Goal: Task Accomplishment & Management: Use online tool/utility

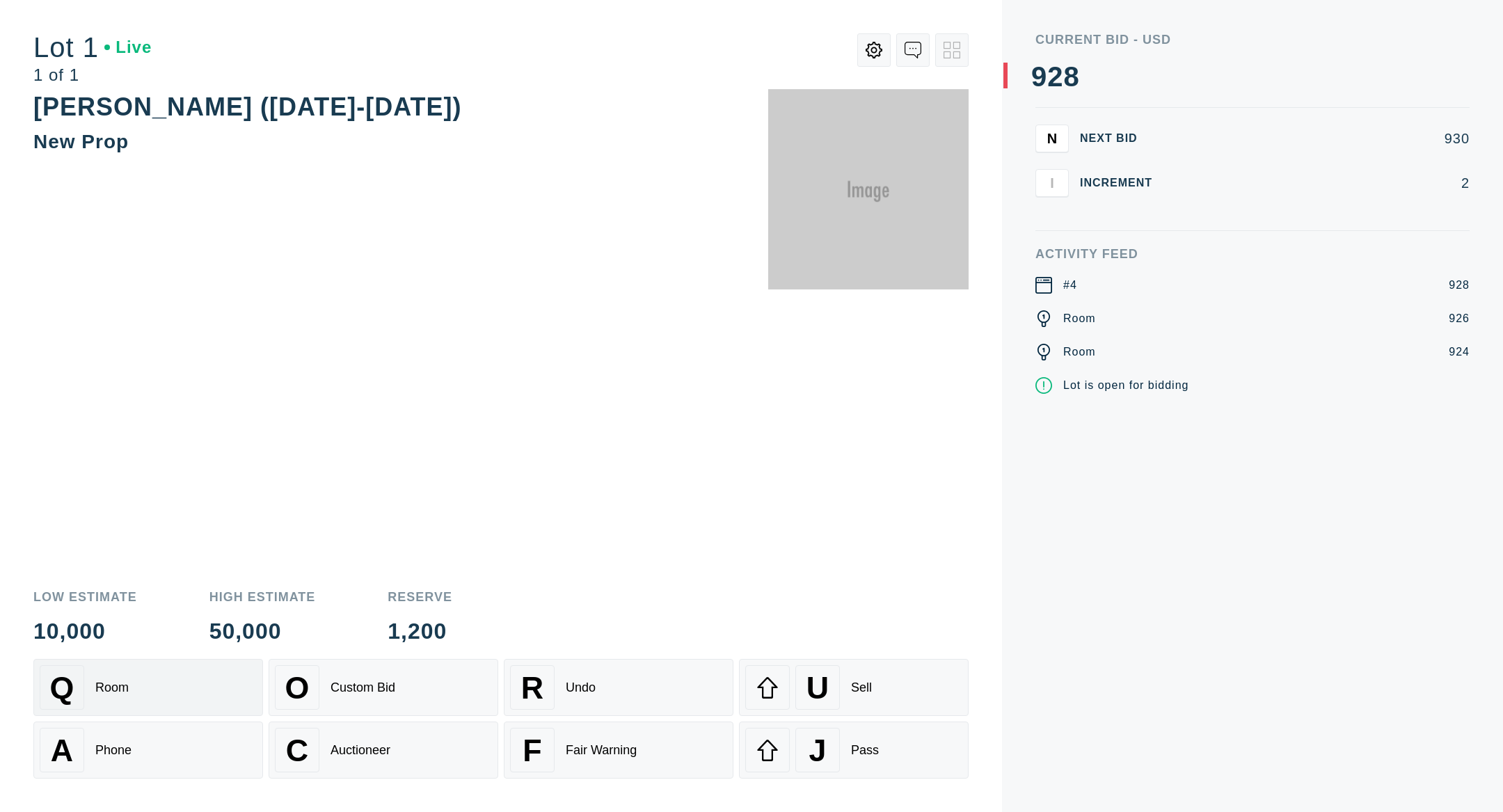
click at [204, 690] on div "Q Room" at bounding box center [148, 687] width 217 height 44
click at [175, 732] on div "A Phone" at bounding box center [148, 749] width 217 height 44
click at [358, 745] on div "Auctioneer" at bounding box center [360, 750] width 60 height 15
click at [649, 740] on div "F Fair Warning" at bounding box center [618, 749] width 217 height 44
click at [631, 701] on div "R Undo" at bounding box center [618, 687] width 217 height 44
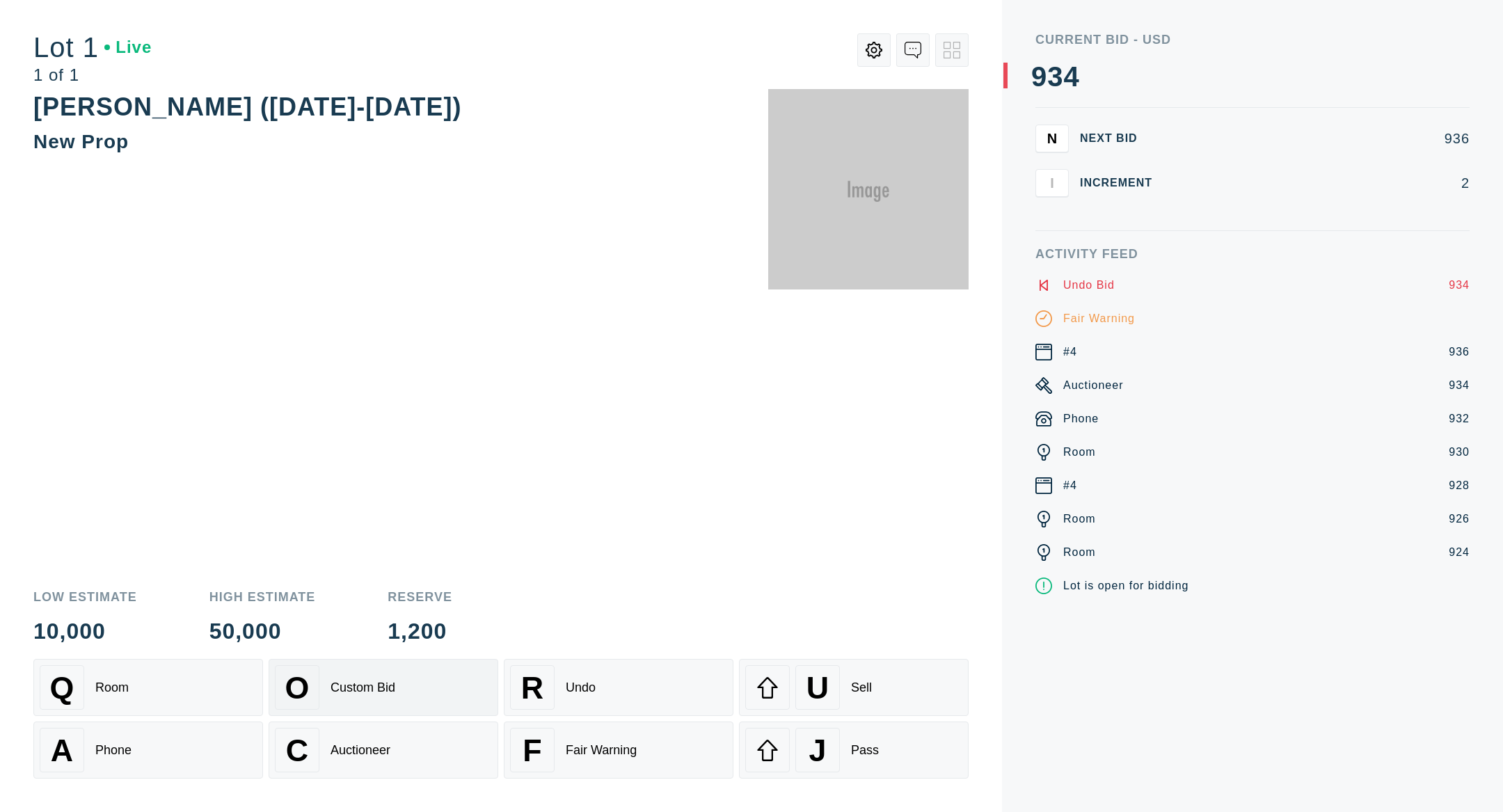
click at [405, 697] on div "O Custom Bid" at bounding box center [383, 687] width 217 height 44
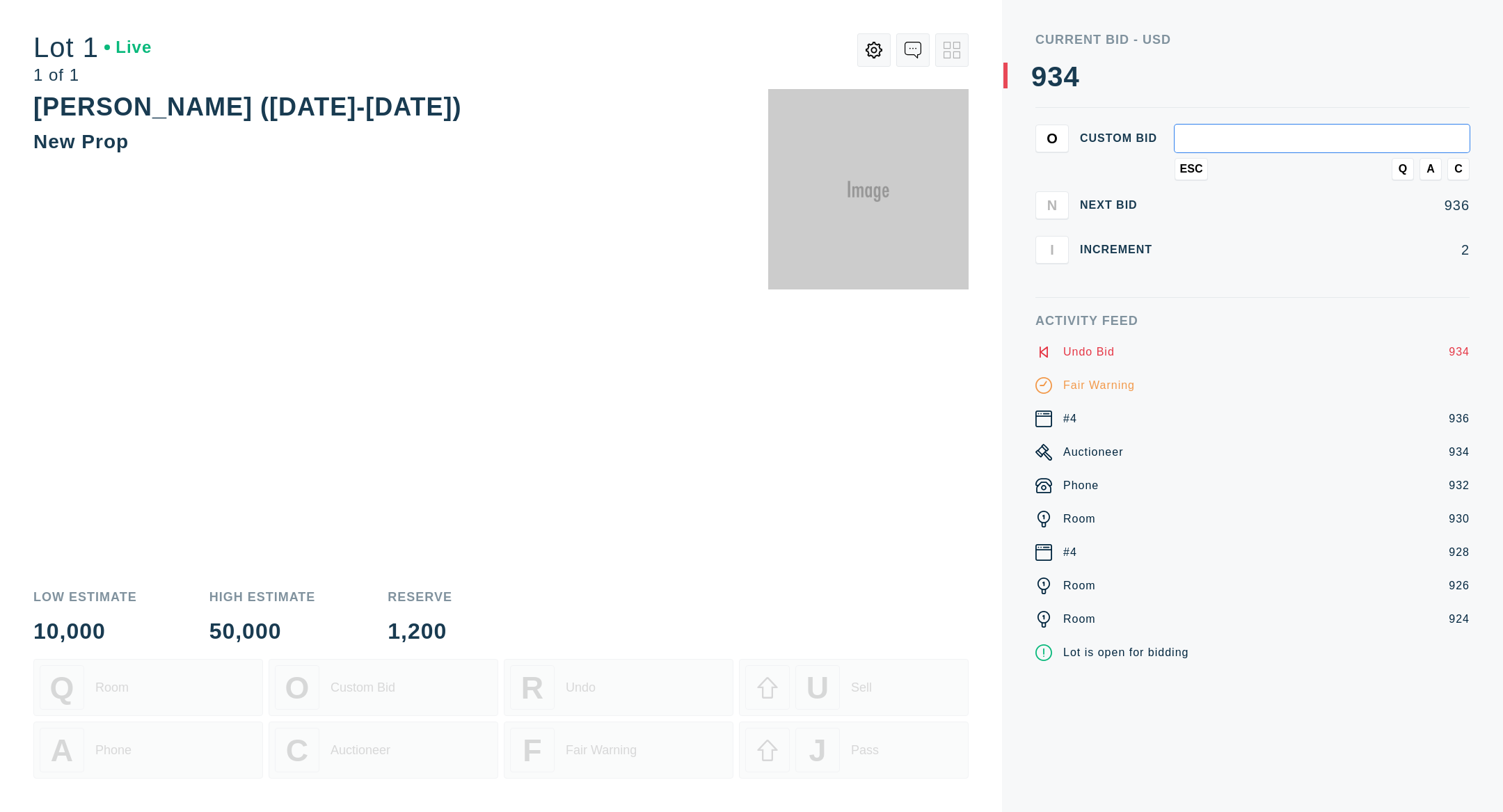
click at [1099, 141] on input "text" at bounding box center [1321, 138] width 295 height 28
type input "15,000"
click at [1099, 167] on button "A" at bounding box center [1430, 169] width 22 height 22
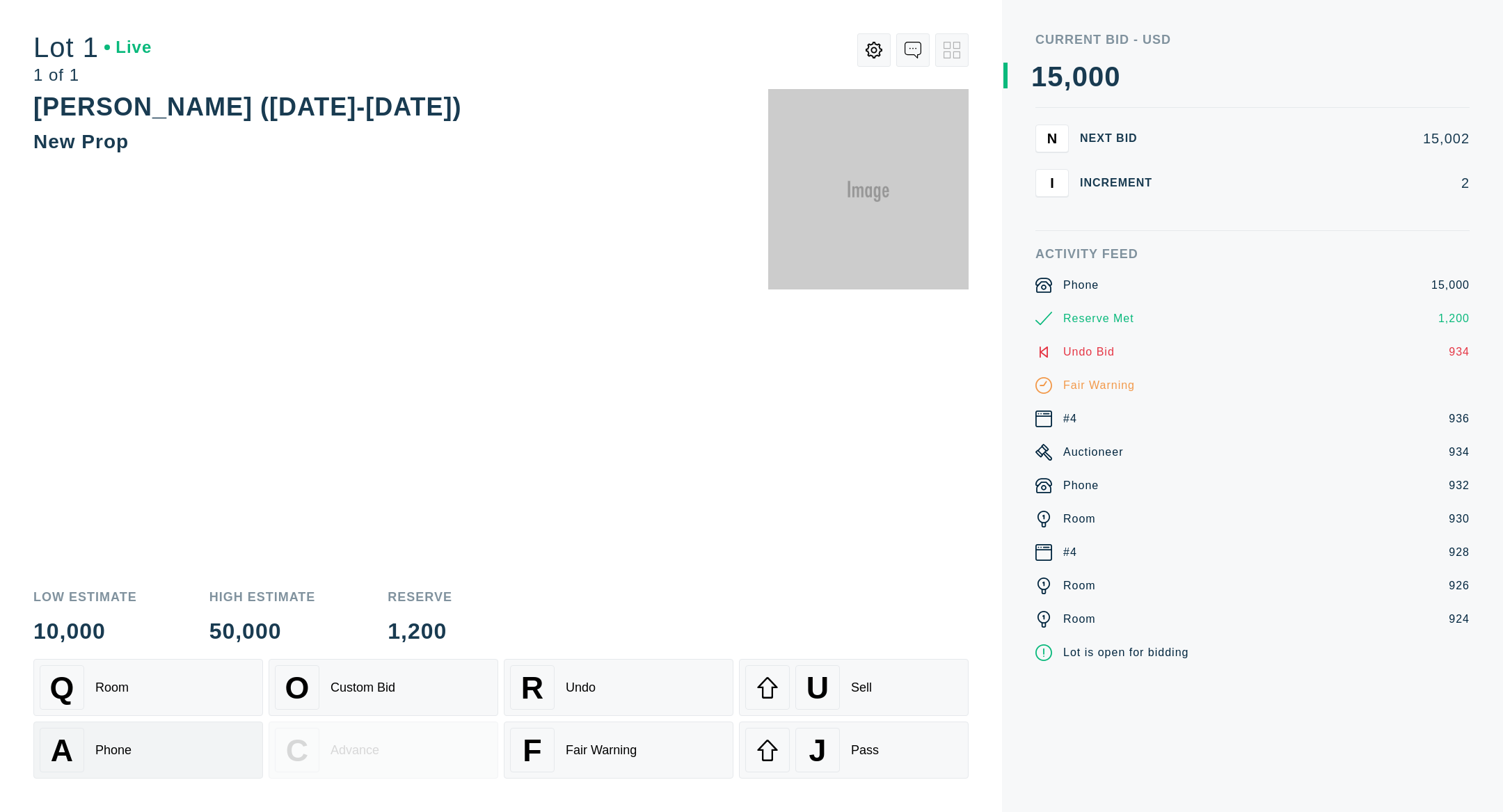
drag, startPoint x: 161, startPoint y: 705, endPoint x: 144, endPoint y: 725, distance: 26.2
click at [161, 705] on div "Q Room" at bounding box center [148, 687] width 217 height 44
click at [142, 741] on div "A Phone" at bounding box center [148, 749] width 217 height 44
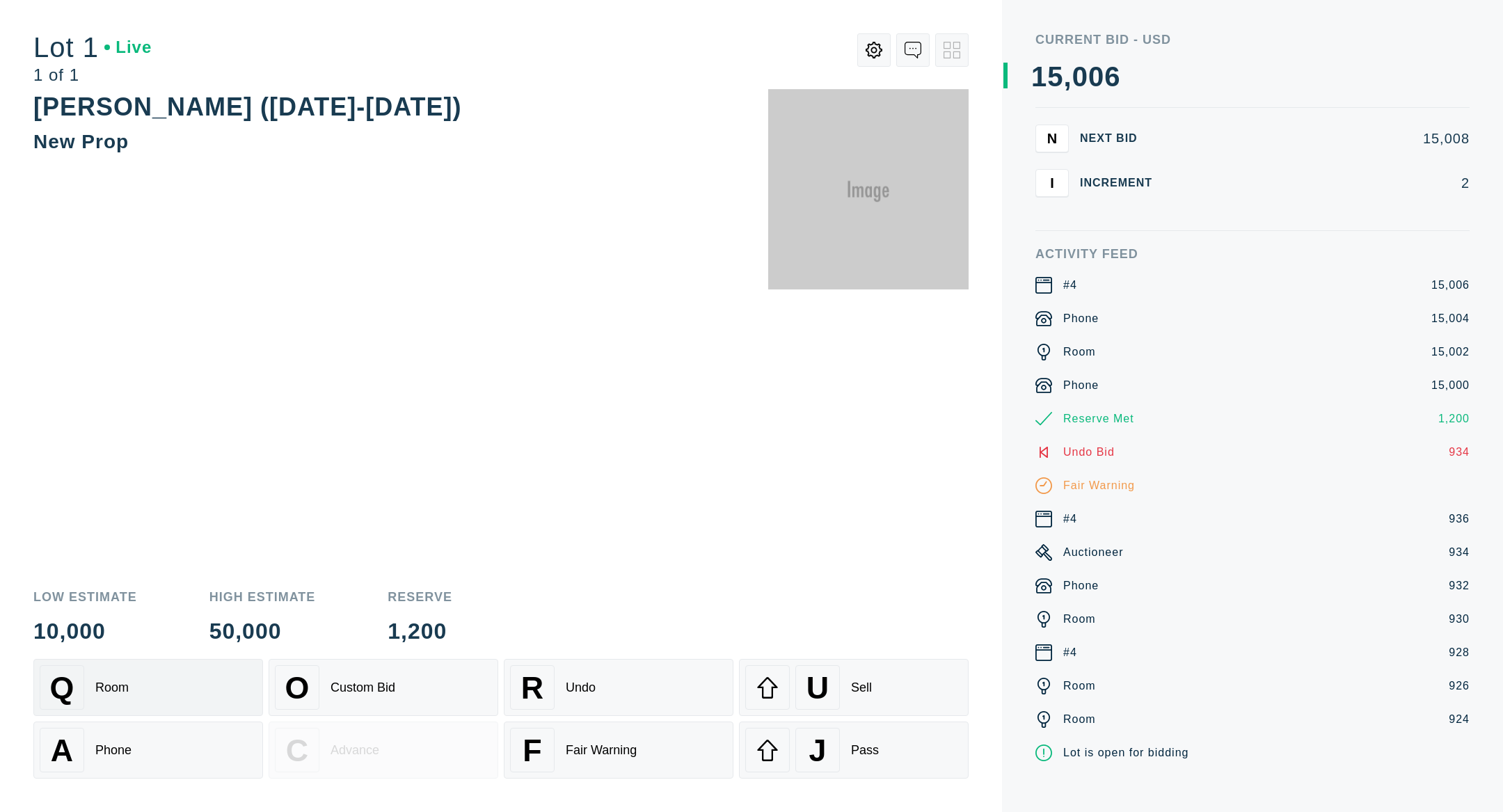
click at [163, 704] on div "Q Room" at bounding box center [148, 687] width 217 height 44
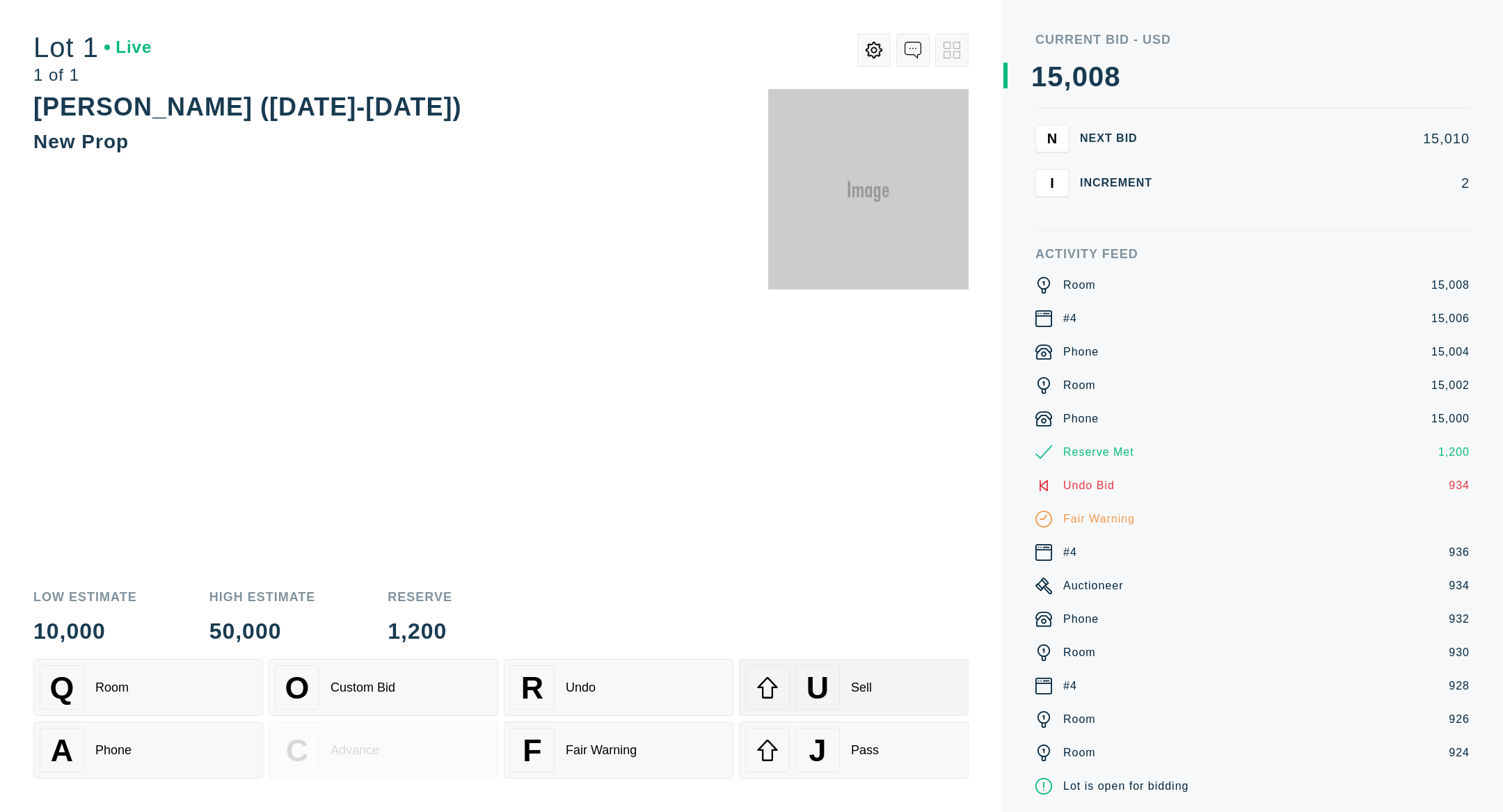
click at [916, 704] on div "U Sell" at bounding box center [854, 687] width 217 height 44
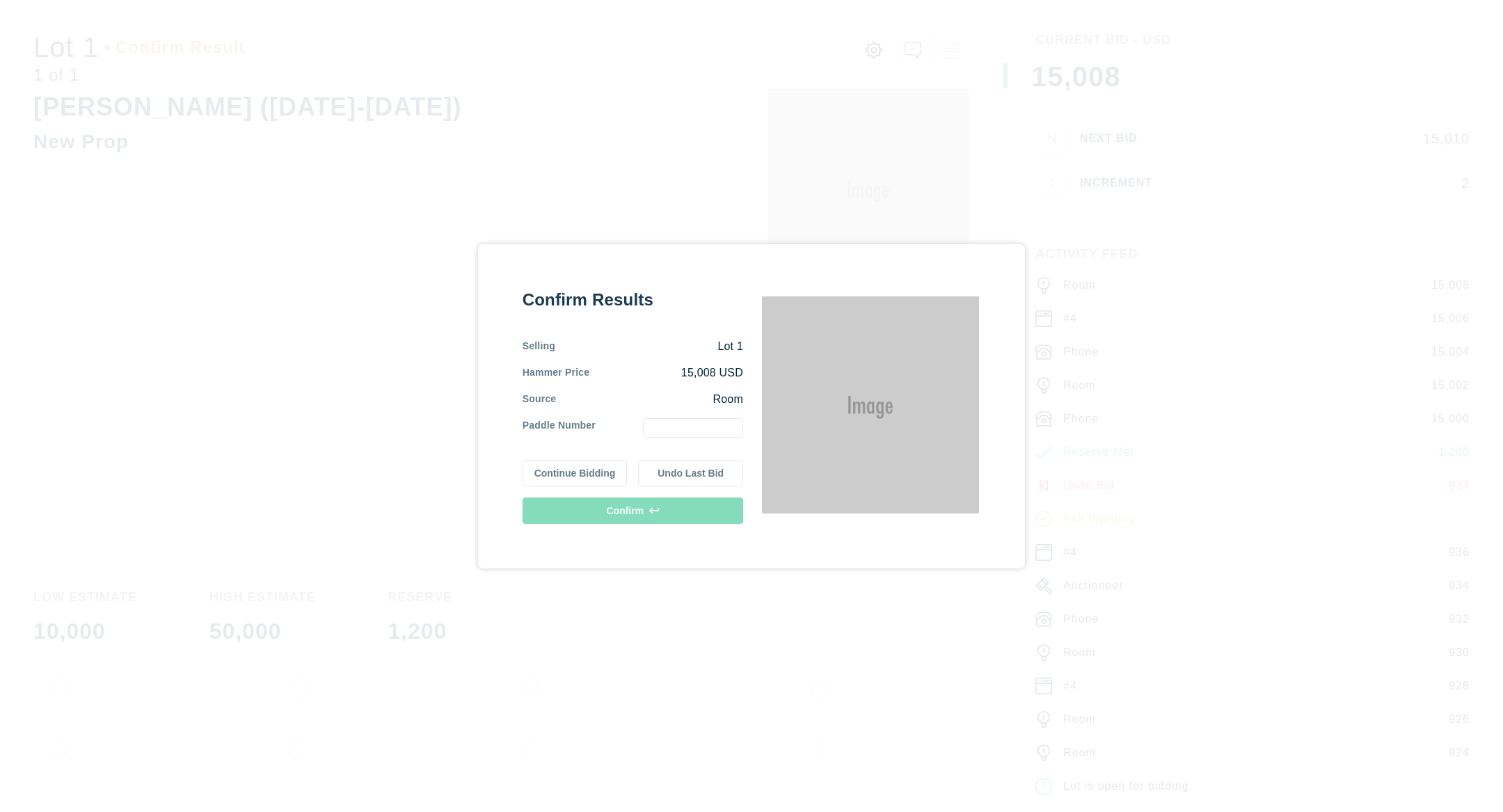
click at [729, 435] on input "text" at bounding box center [693, 427] width 100 height 20
click at [728, 429] on input "text" at bounding box center [693, 427] width 100 height 20
type input "2"
click at [670, 521] on button "Confirm" at bounding box center [632, 510] width 221 height 27
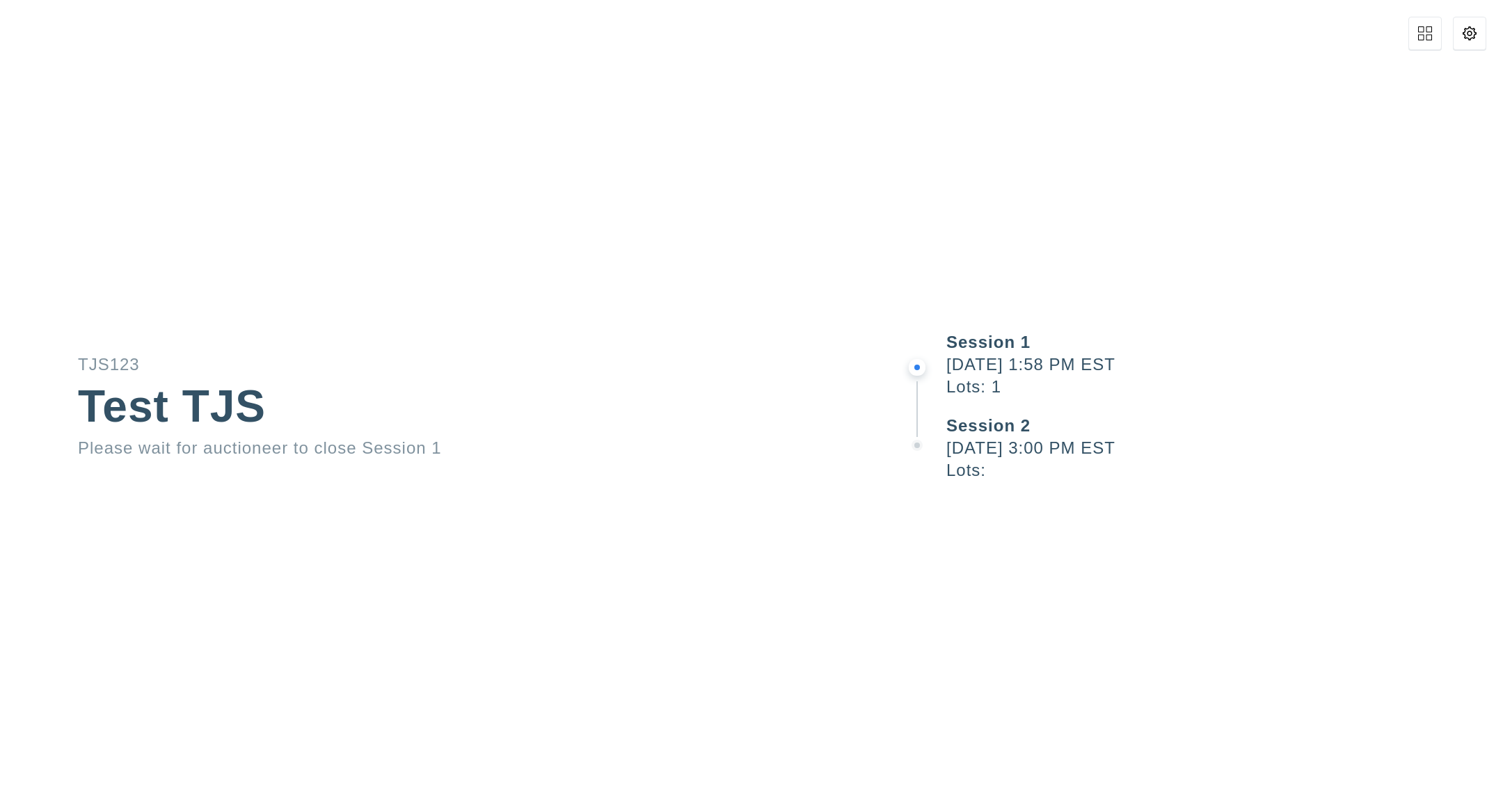
click at [1099, 38] on icon at bounding box center [1469, 34] width 14 height 14
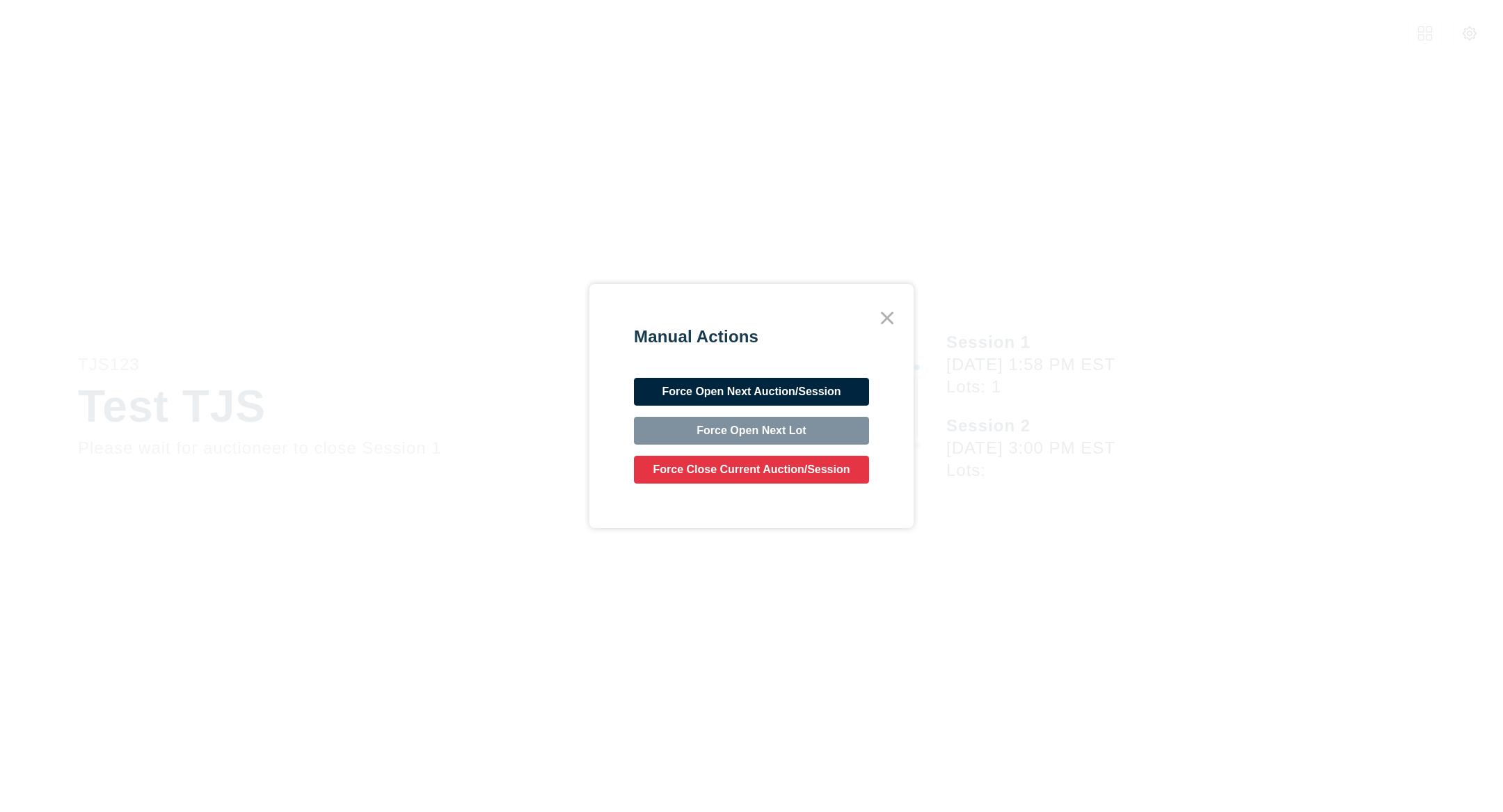
click at [783, 397] on button "Force Open Next Auction/Session" at bounding box center [752, 392] width 235 height 28
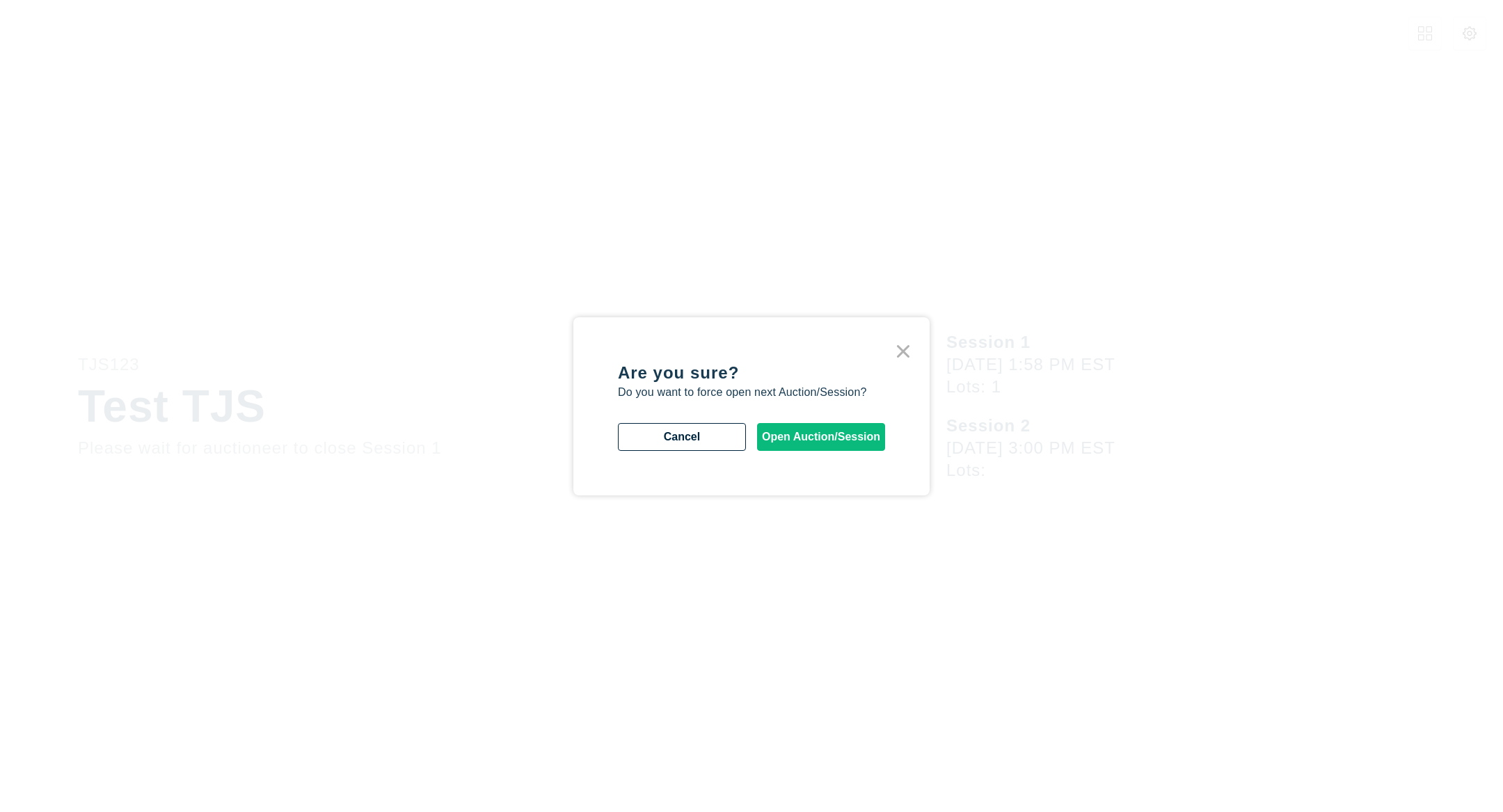
click at [795, 412] on div "Are you sure? Do you want to force open next Auction/Session? Cancel Open Aucti…" at bounding box center [751, 406] width 267 height 89
drag, startPoint x: 798, startPoint y: 431, endPoint x: 834, endPoint y: 415, distance: 39.4
click at [798, 431] on button "Open Auction/Session" at bounding box center [821, 437] width 128 height 28
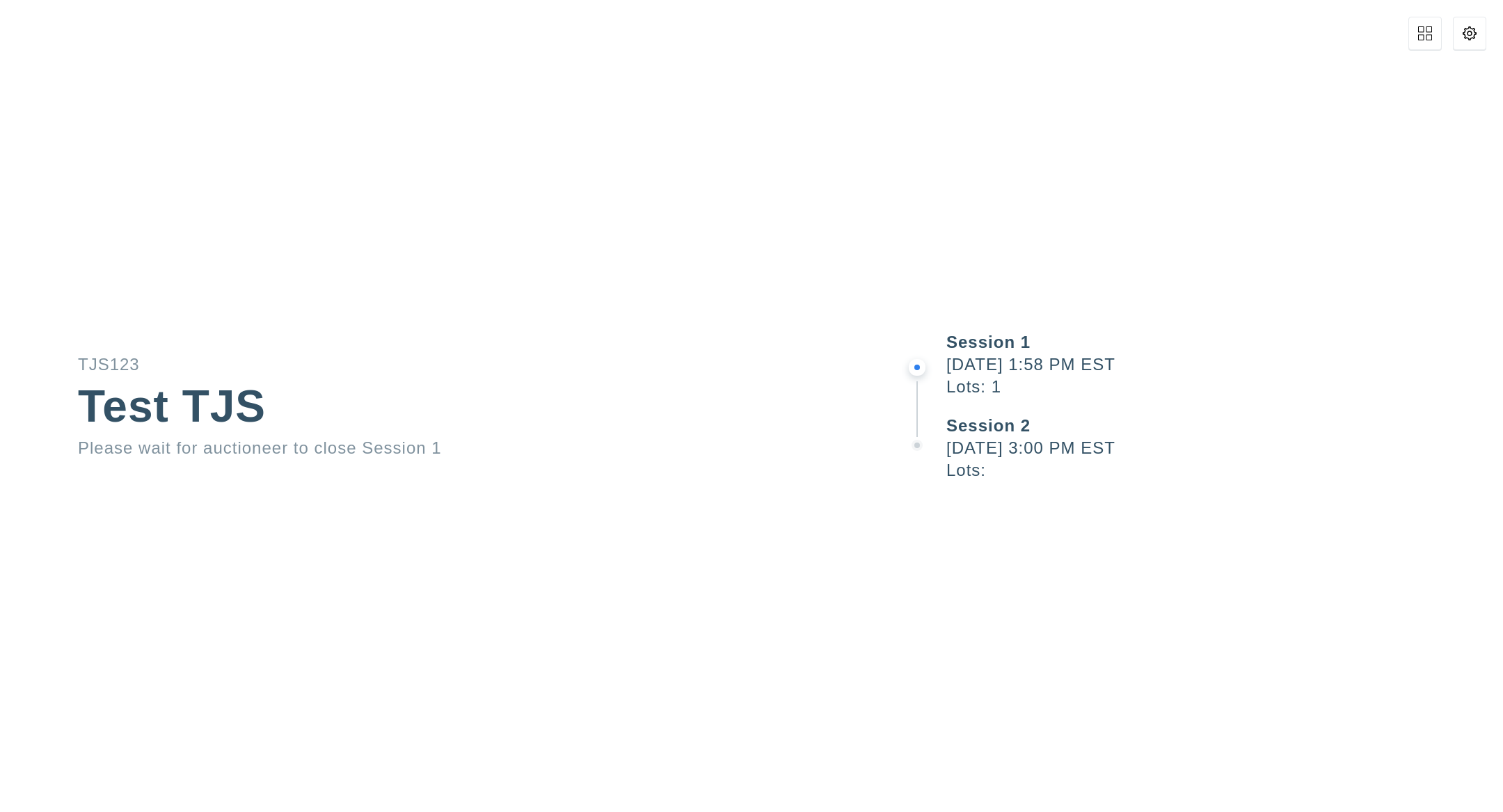
click at [1099, 37] on div "Session 1 [DATE] 1:58 PM EST Lots: 1 Session 2 [DATE] 3:00 PM EST Lots:" at bounding box center [1202, 406] width 601 height 812
click at [1099, 35] on div "Session 1 [DATE] 1:58 PM EST Lots: 1 Session 2 [DATE] 3:00 PM EST Lots:" at bounding box center [1202, 406] width 601 height 812
click at [1099, 36] on icon at bounding box center [1424, 34] width 14 height 14
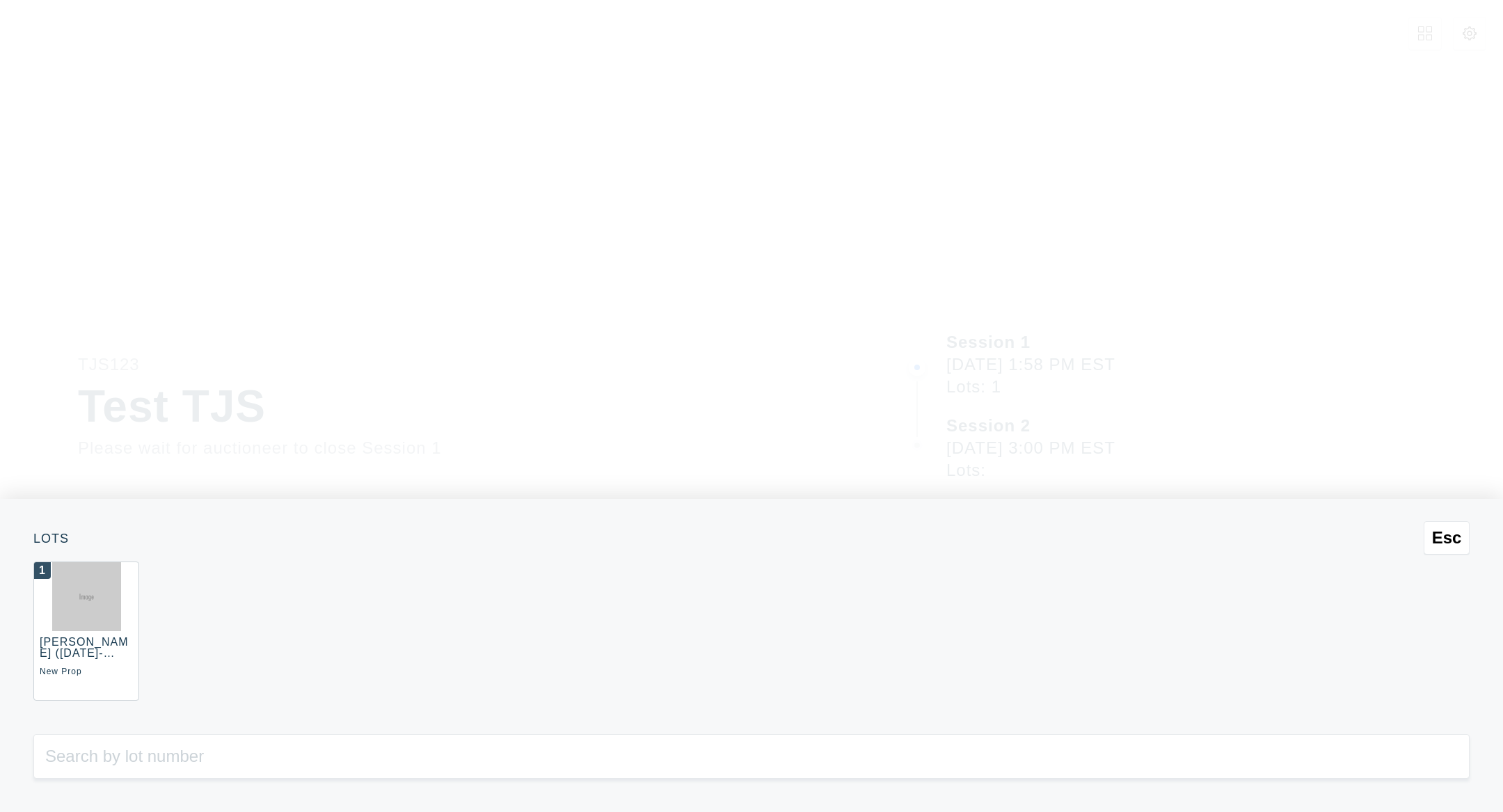
click at [1099, 540] on span "Esc" at bounding box center [1446, 538] width 30 height 20
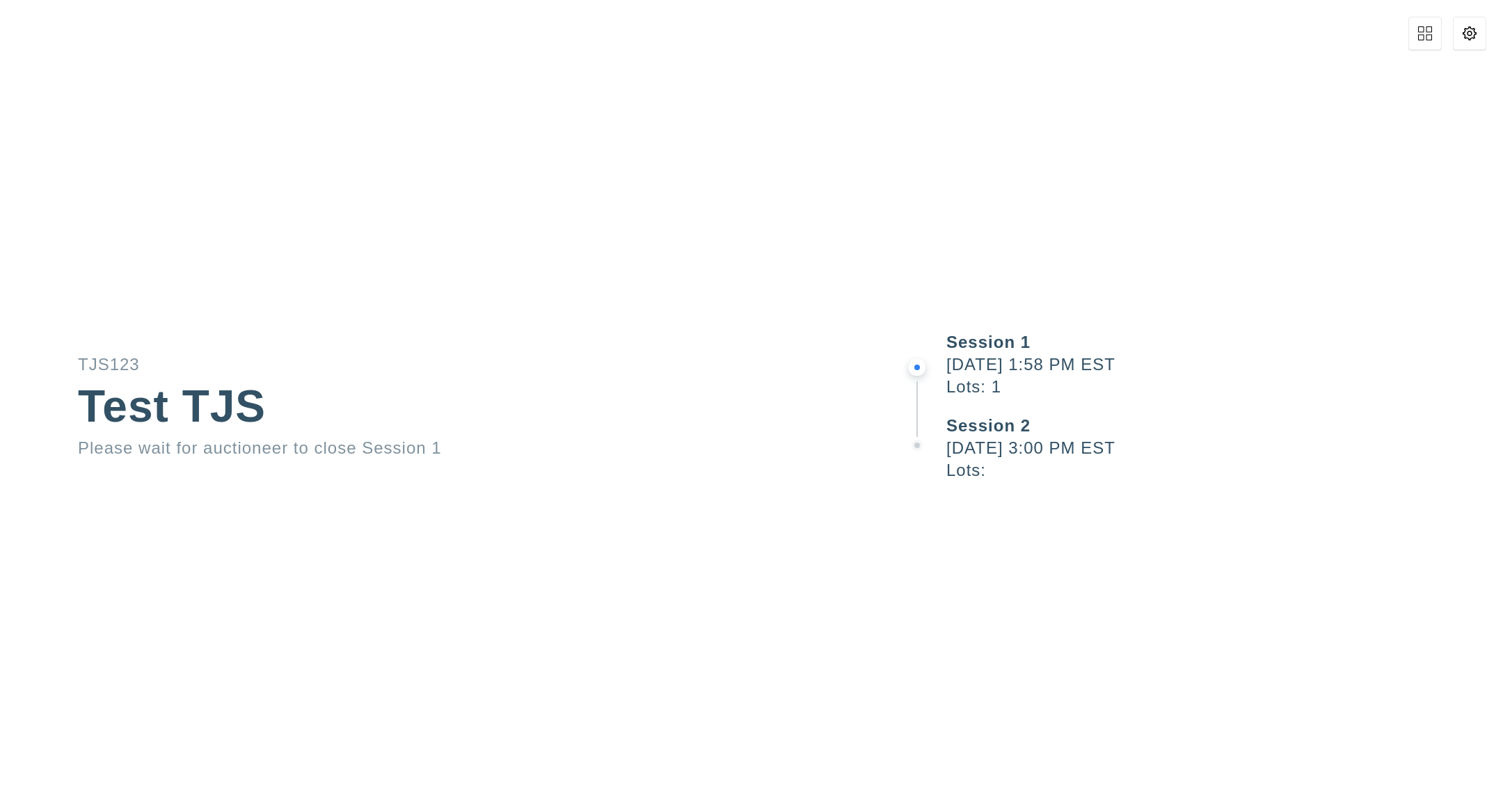
click at [1099, 30] on button at bounding box center [1469, 33] width 34 height 34
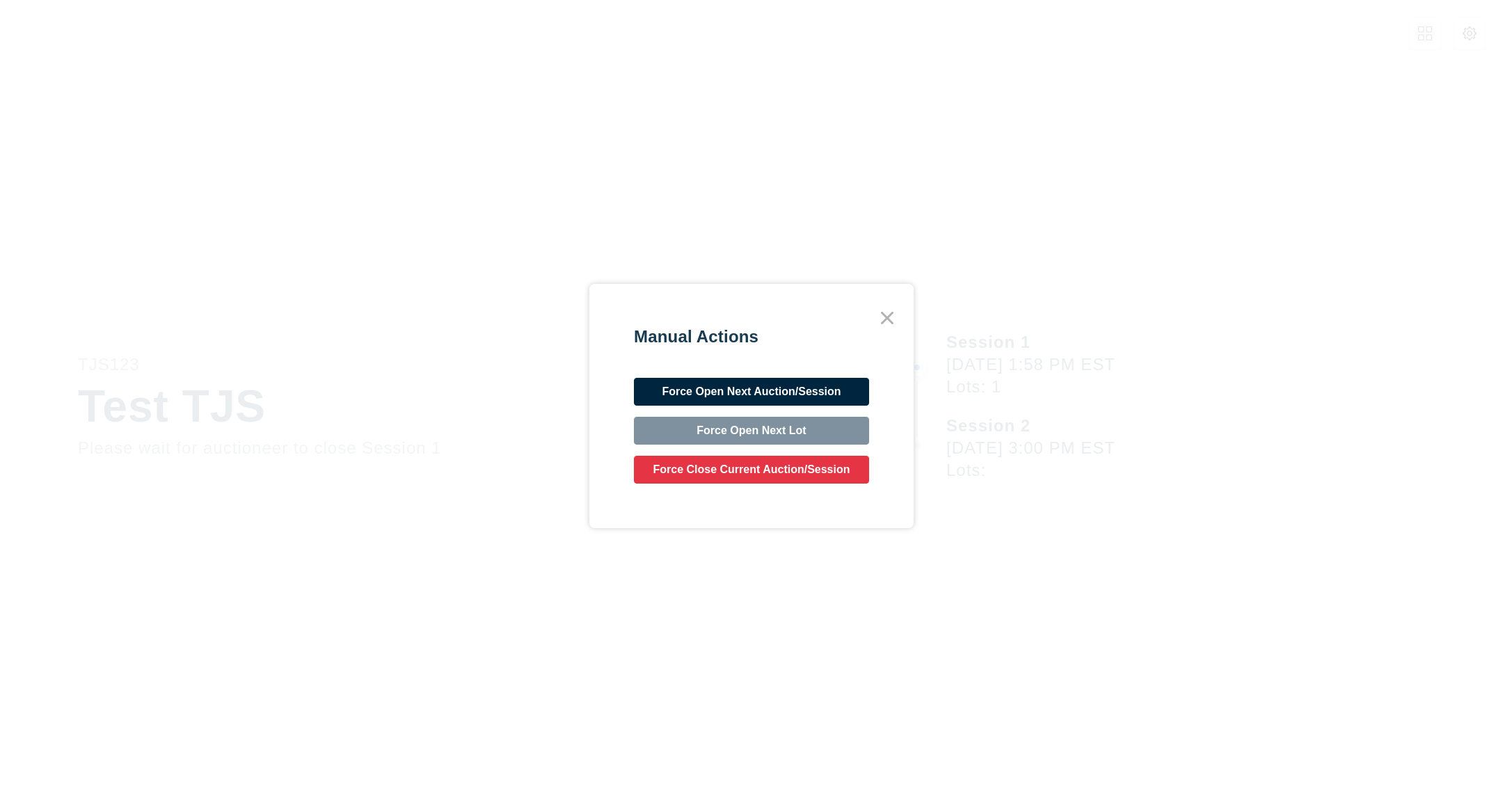
click at [825, 385] on button "Force Open Next Auction/Session" at bounding box center [752, 392] width 235 height 28
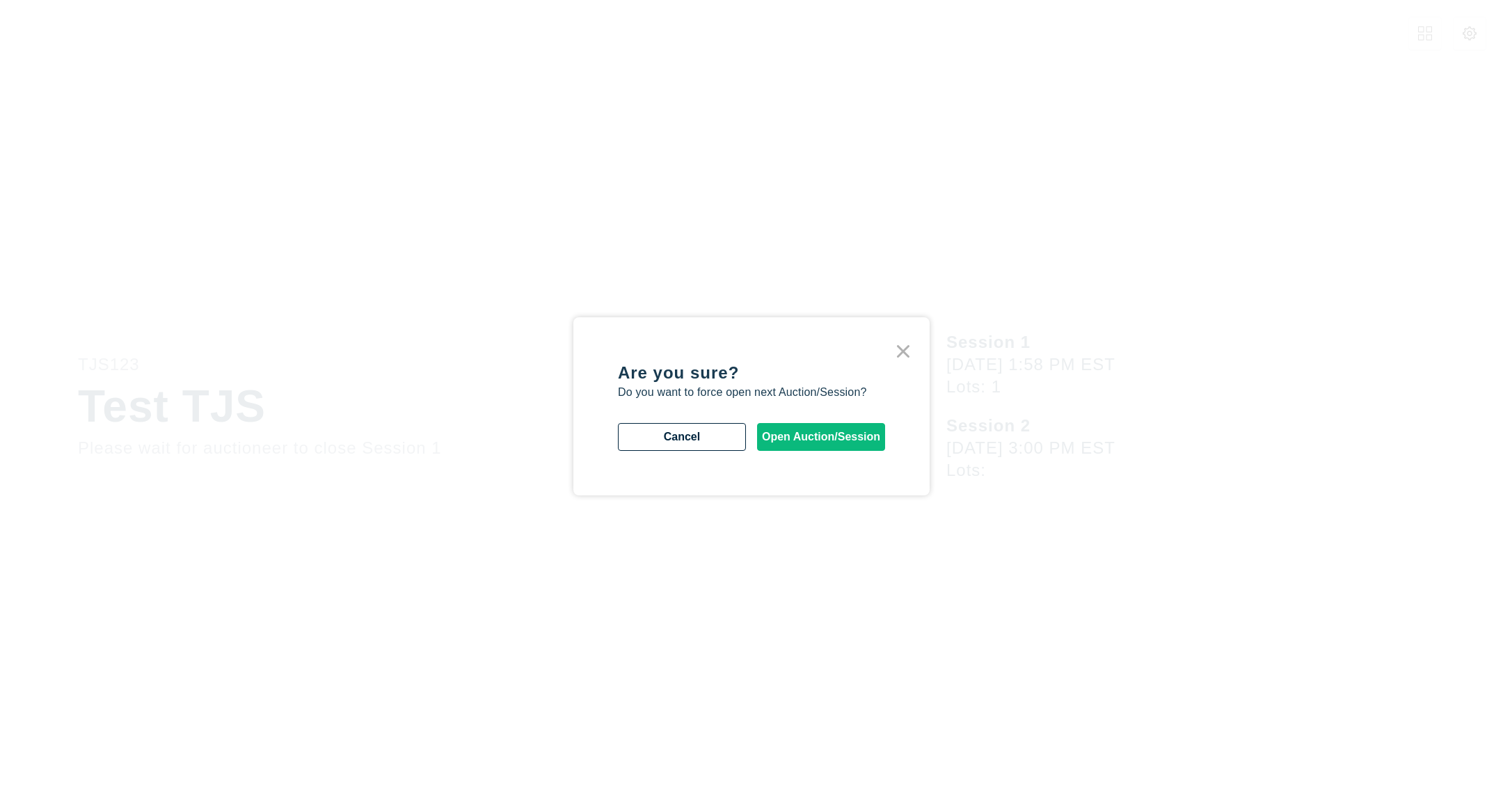
click at [818, 438] on button "Open Auction/Session" at bounding box center [821, 437] width 128 height 28
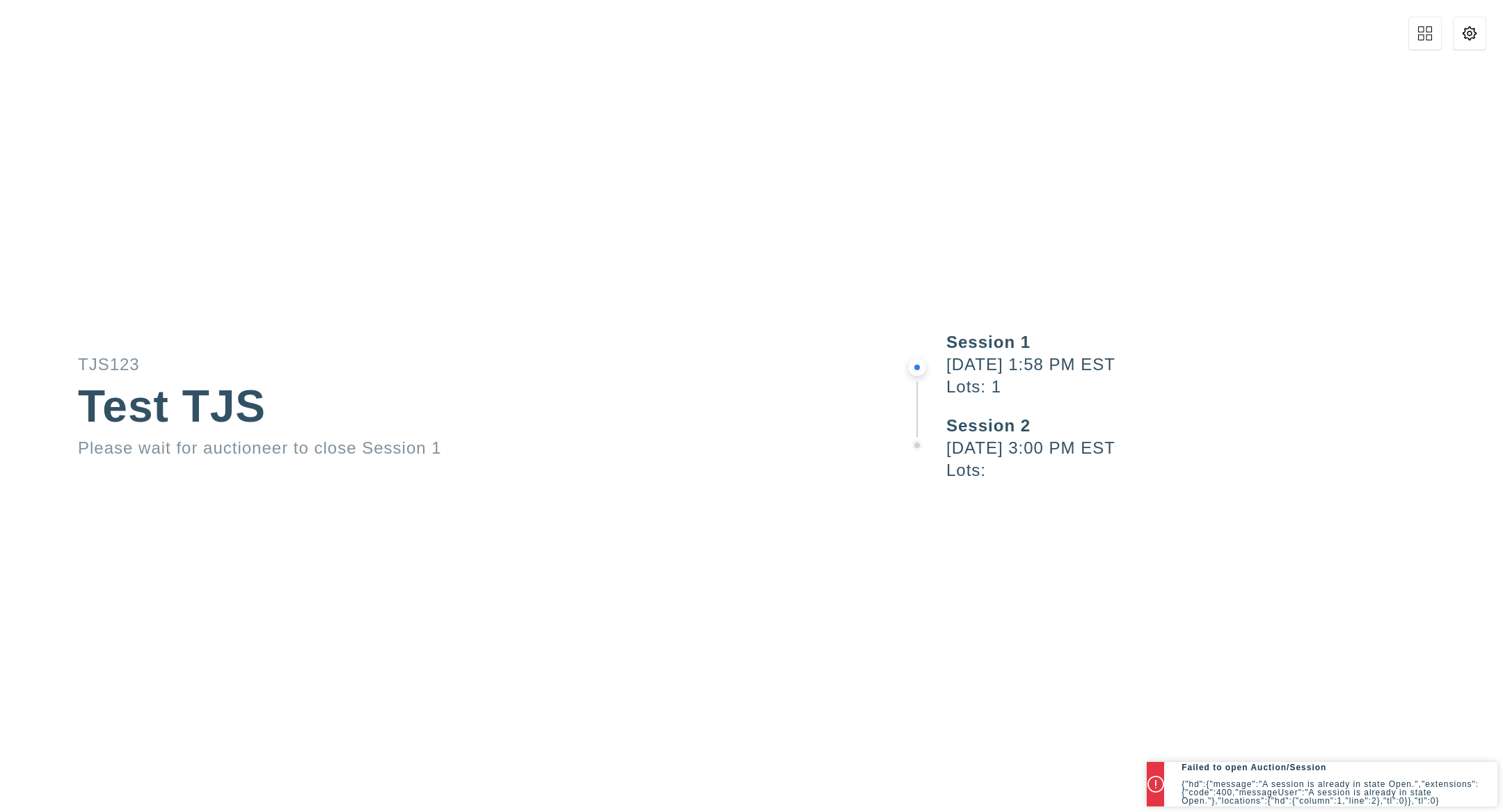
click at [854, 433] on div "TJS123 Test TJS Please wait for auctioneer to close Session 1" at bounding box center [451, 406] width 902 height 100
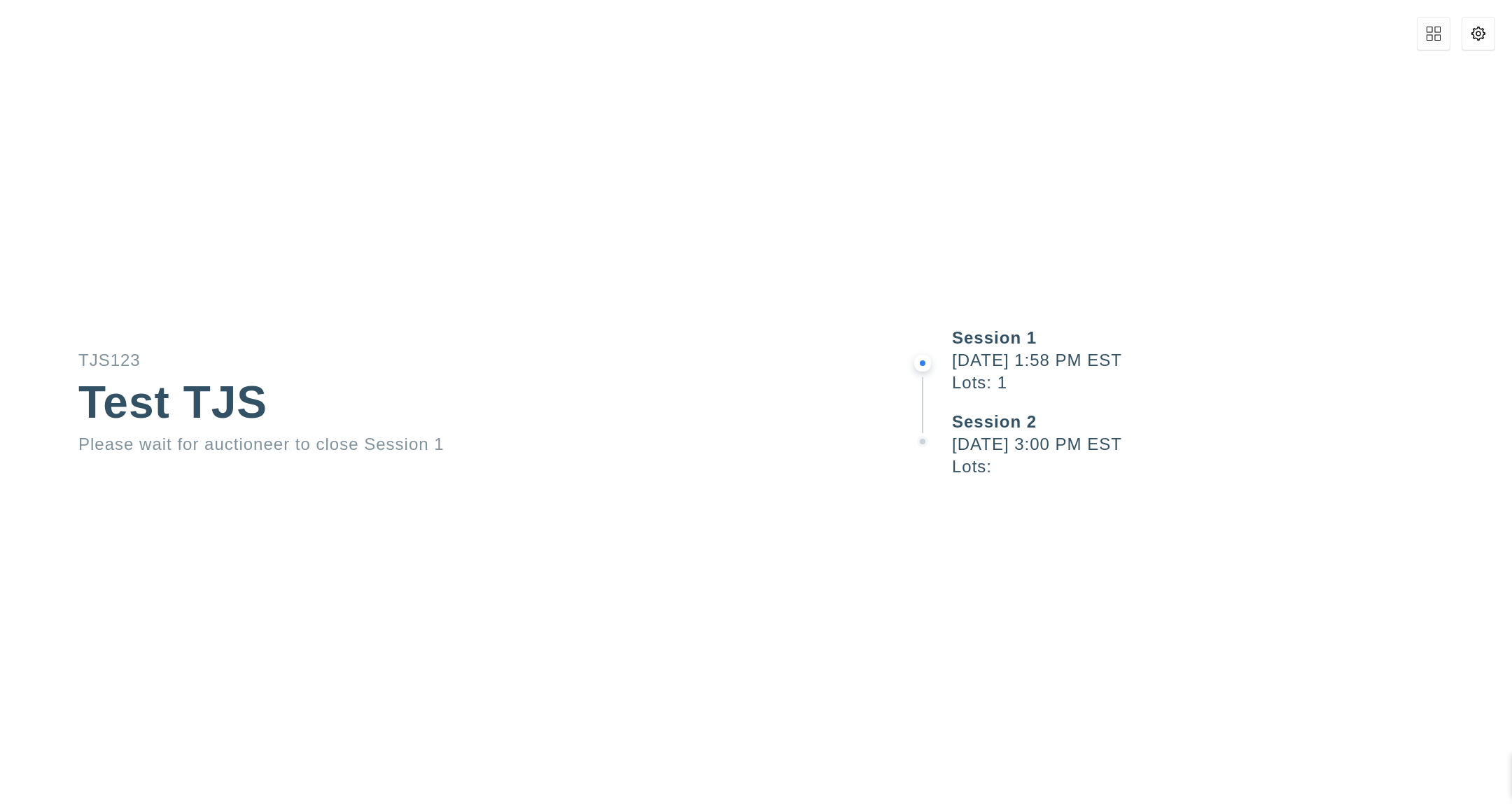
click at [860, 409] on div "TJS123 Test TJS Please wait for auctioneer to close Session 1" at bounding box center [453, 403] width 907 height 101
